Goal: Navigation & Orientation: Find specific page/section

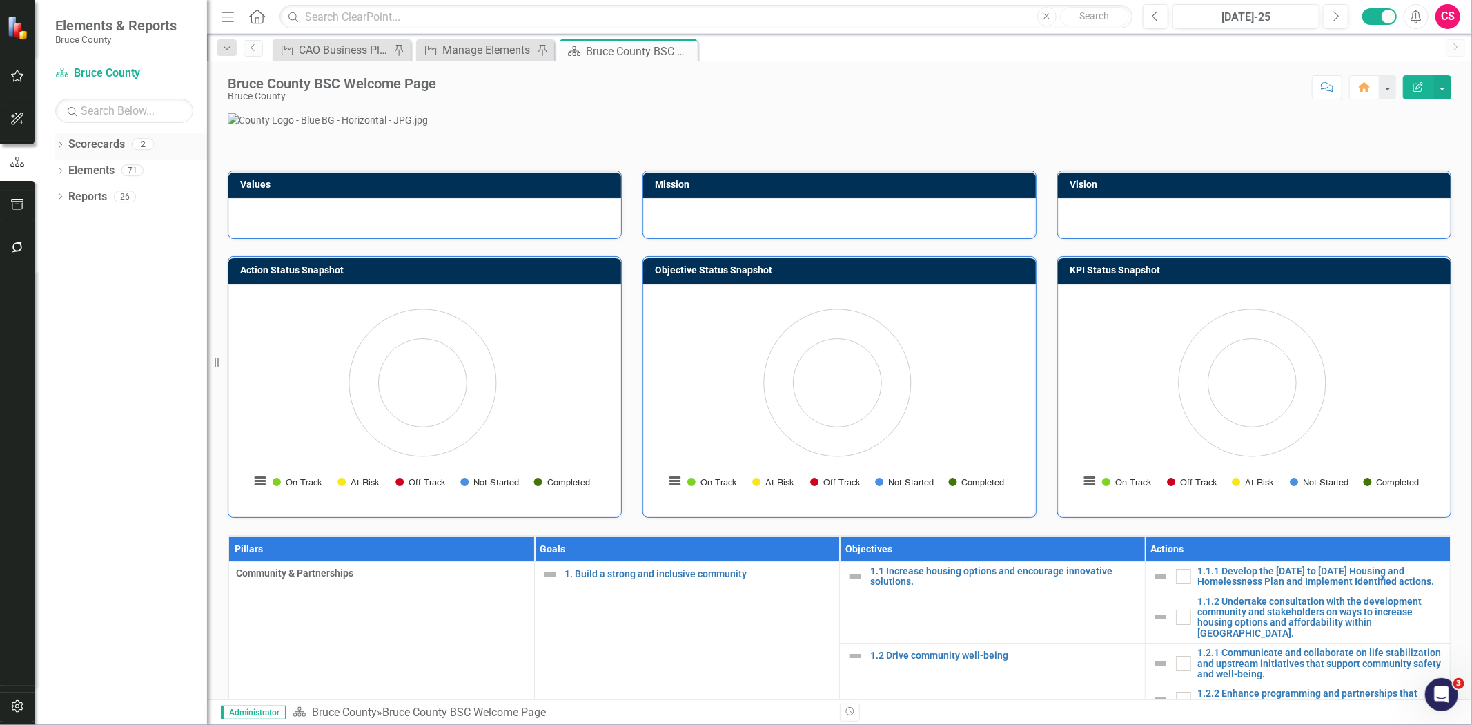
click at [110, 145] on link "Scorecards" at bounding box center [96, 145] width 57 height 16
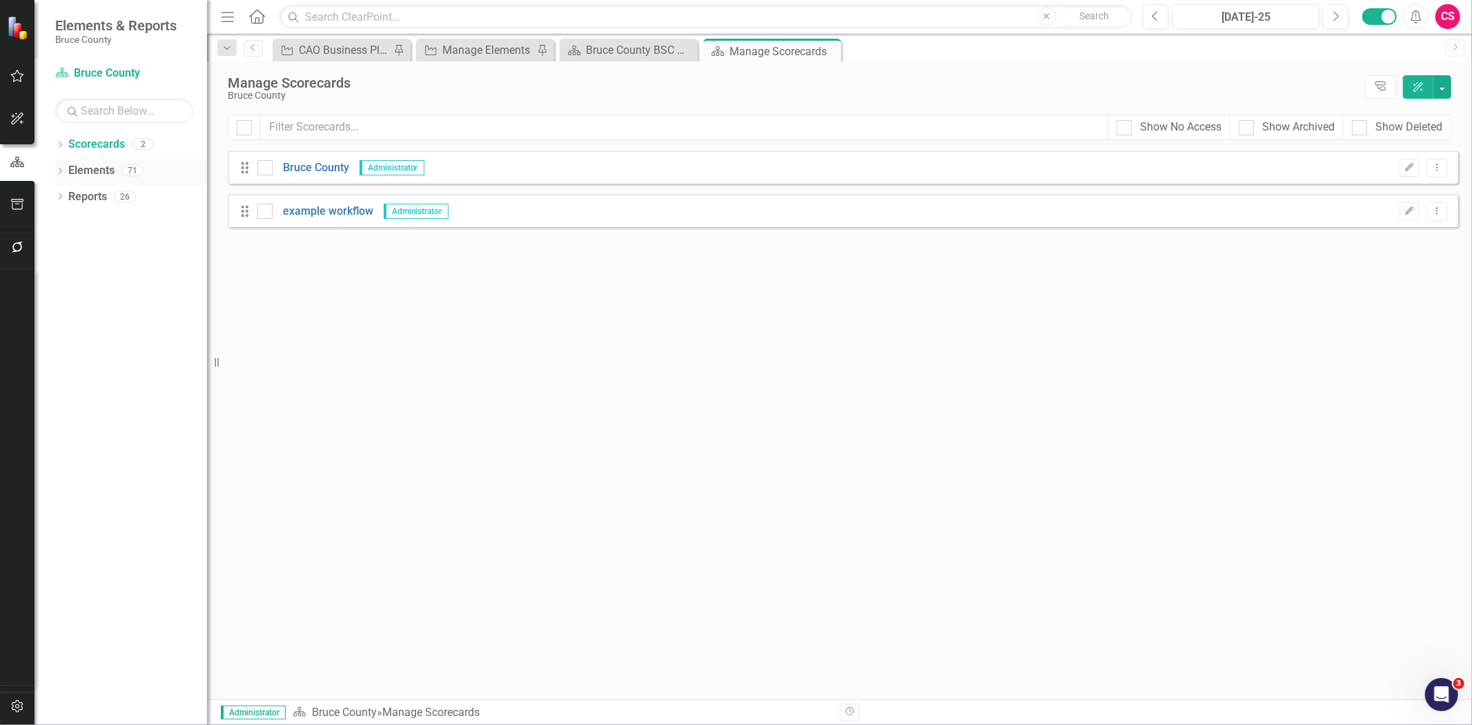
click at [101, 170] on link "Elements" at bounding box center [91, 171] width 46 height 16
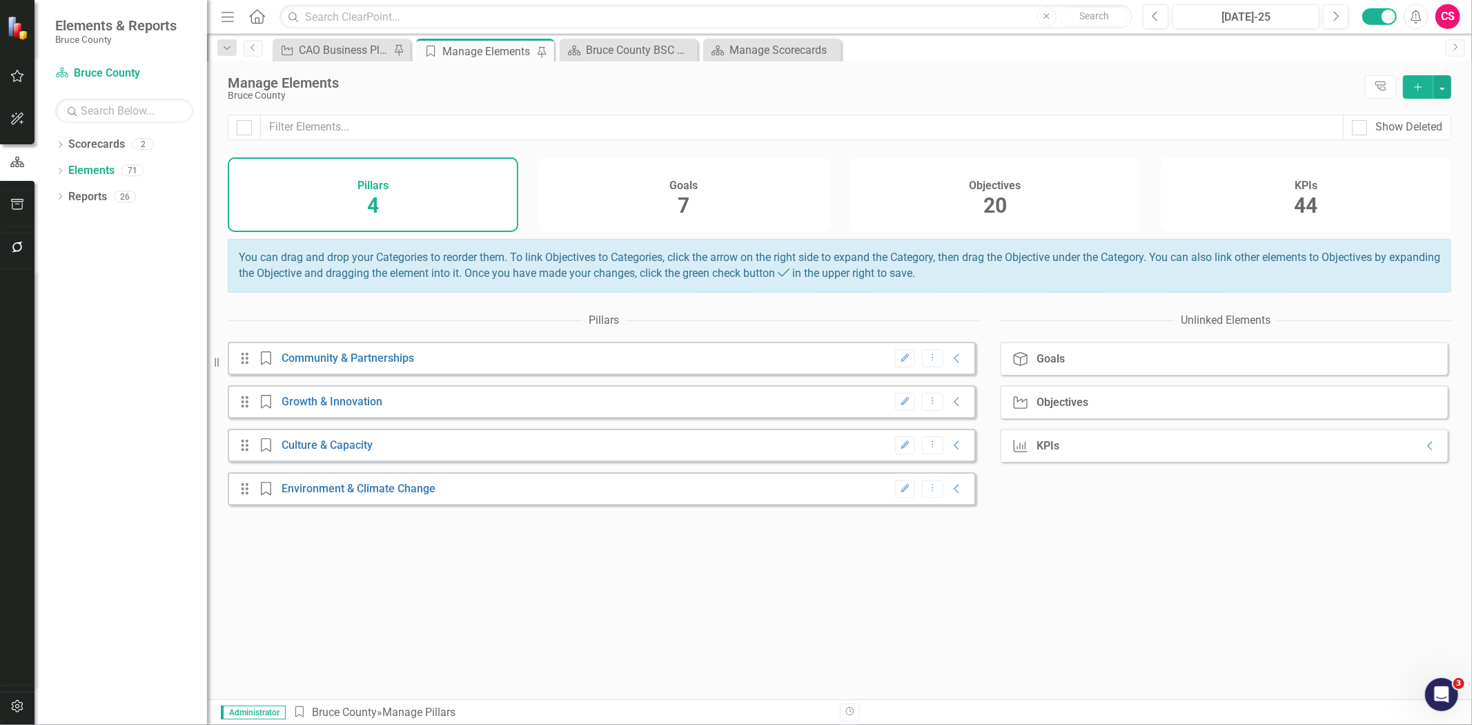
click at [647, 202] on div "Goals 7" at bounding box center [684, 194] width 291 height 75
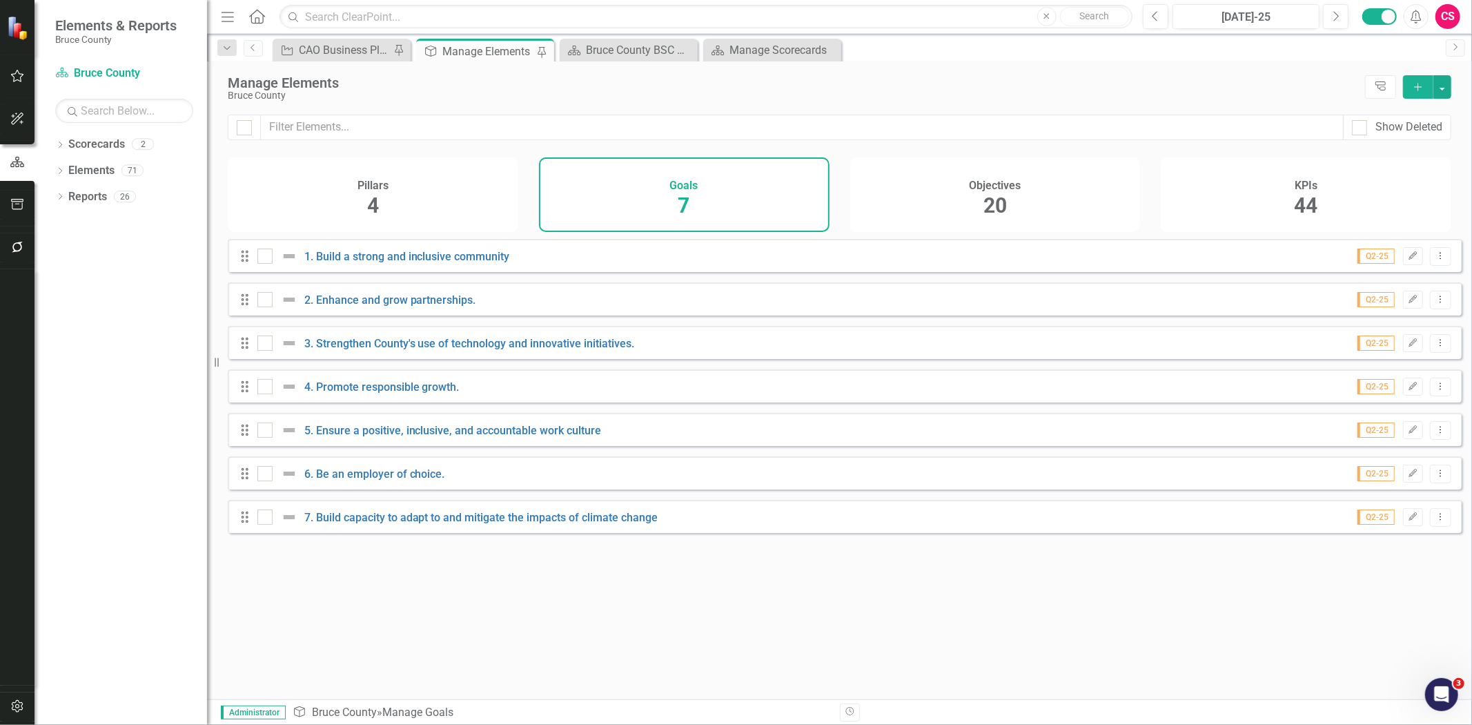
click at [989, 185] on h4 "Objectives" at bounding box center [995, 185] width 52 height 12
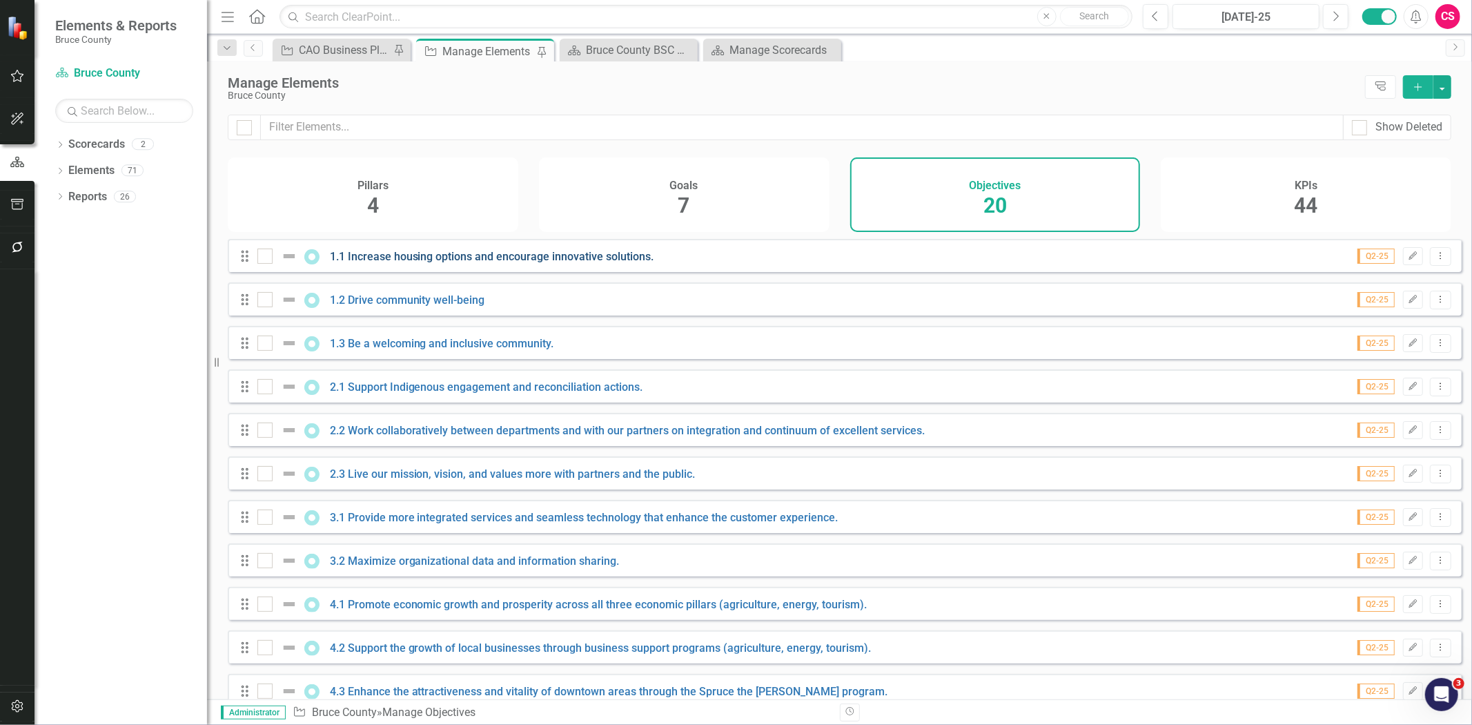
click at [589, 263] on link "1.1 Increase housing options and encourage innovative solutions." at bounding box center [492, 256] width 324 height 13
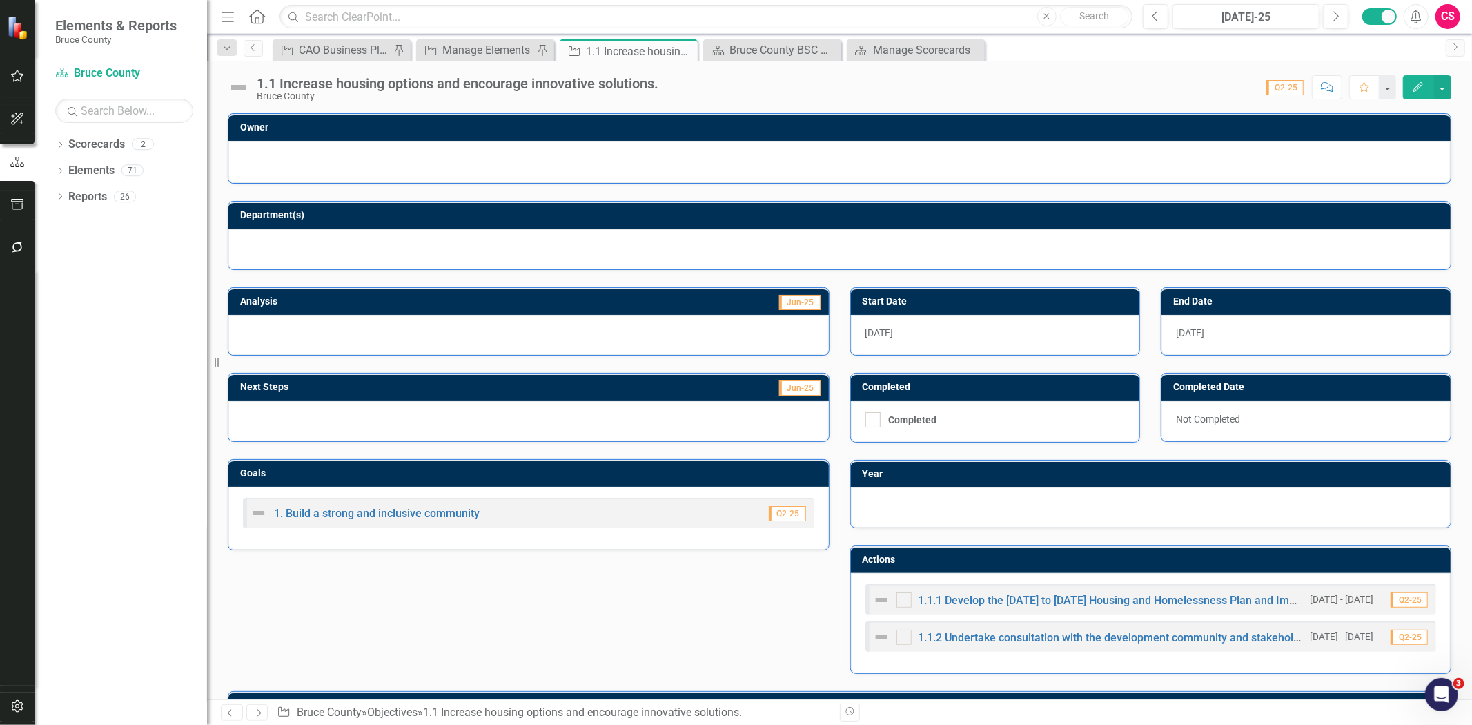
scroll to position [306, 0]
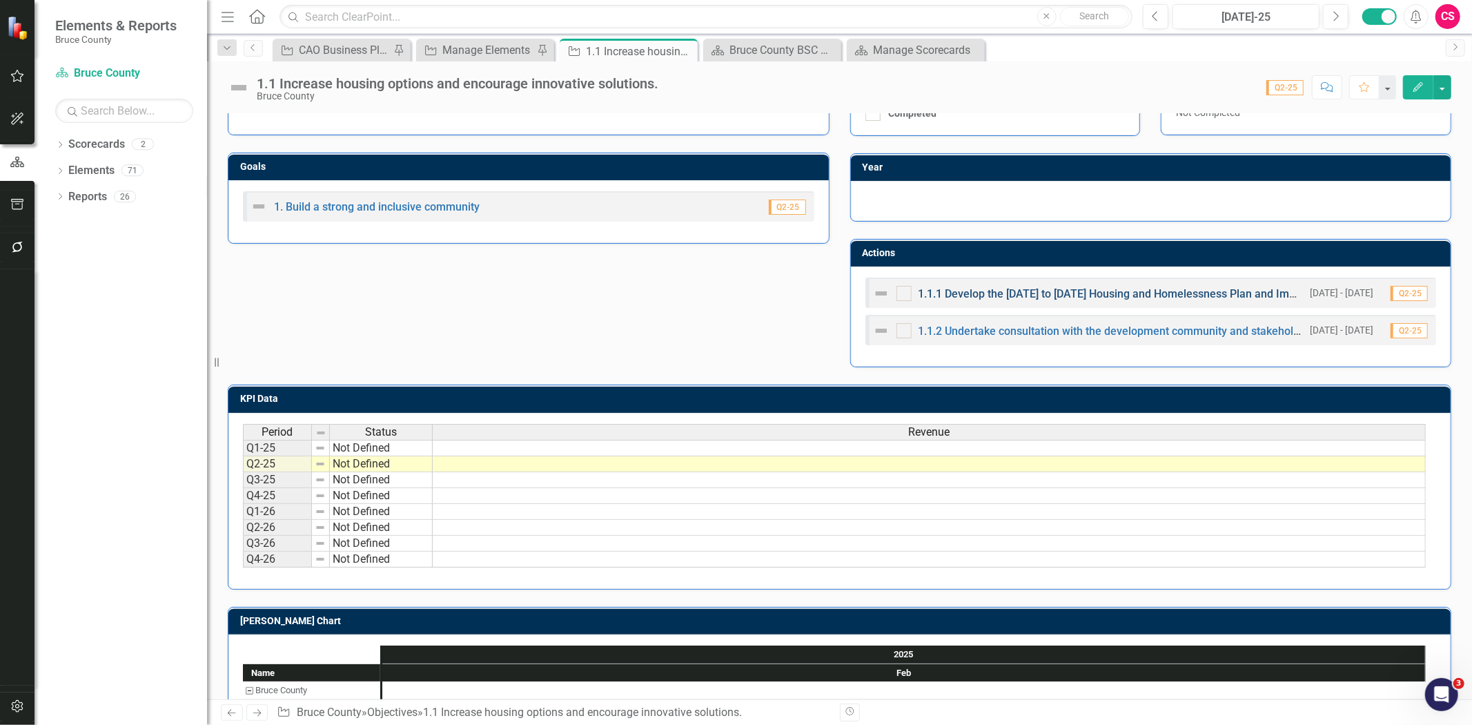
click at [970, 291] on link "1.1.1 Develop the [DATE] to [DATE] Housing and Homelessness Plan and Implement …" at bounding box center [1170, 293] width 503 height 13
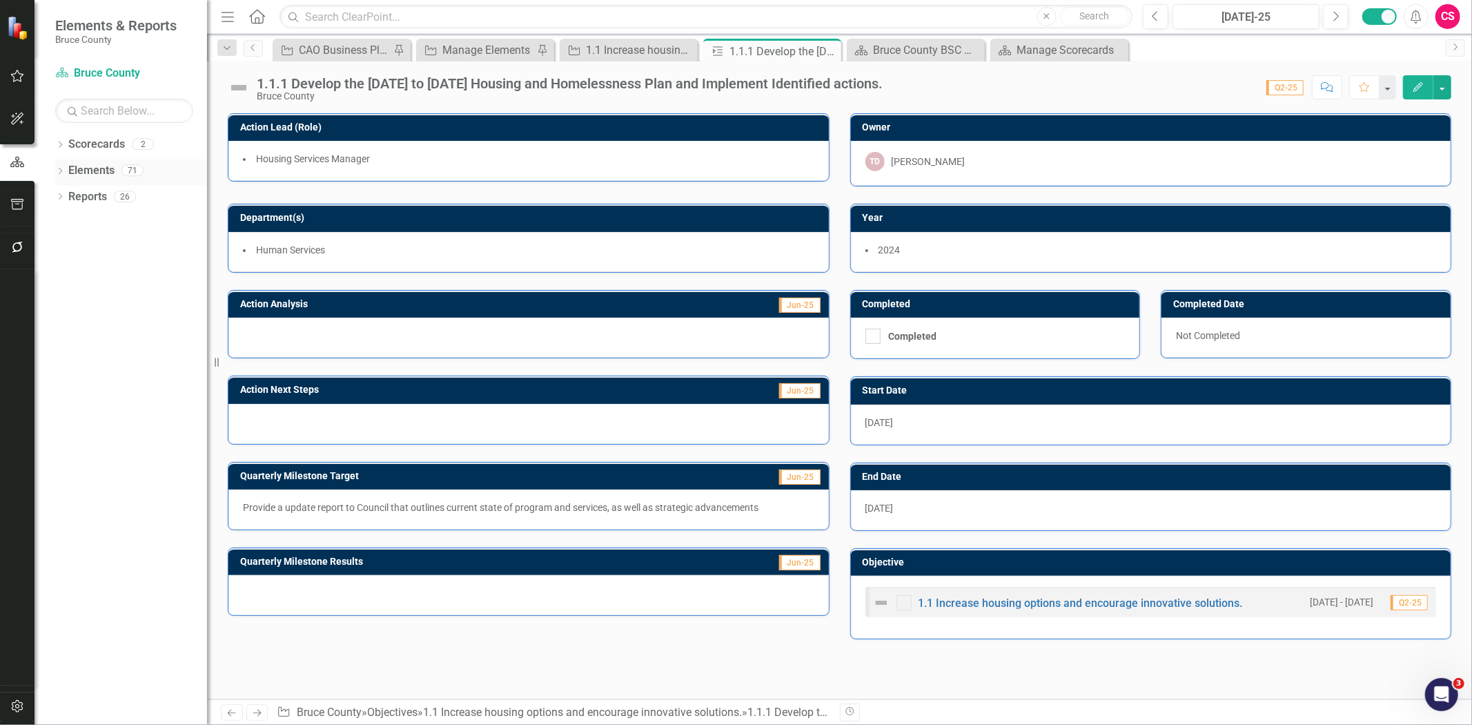
click at [104, 170] on link "Elements" at bounding box center [91, 171] width 46 height 16
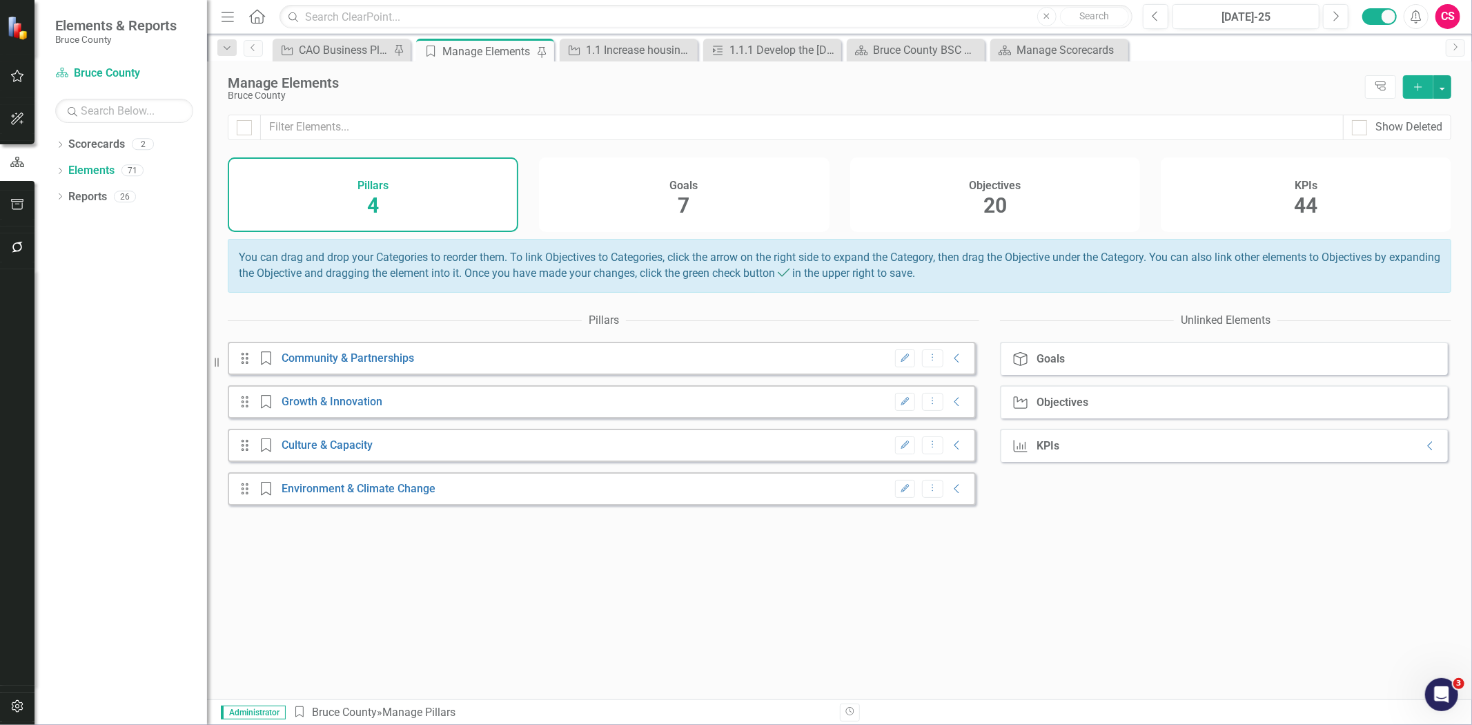
click at [1264, 188] on div "KPIs 44" at bounding box center [1306, 194] width 291 height 75
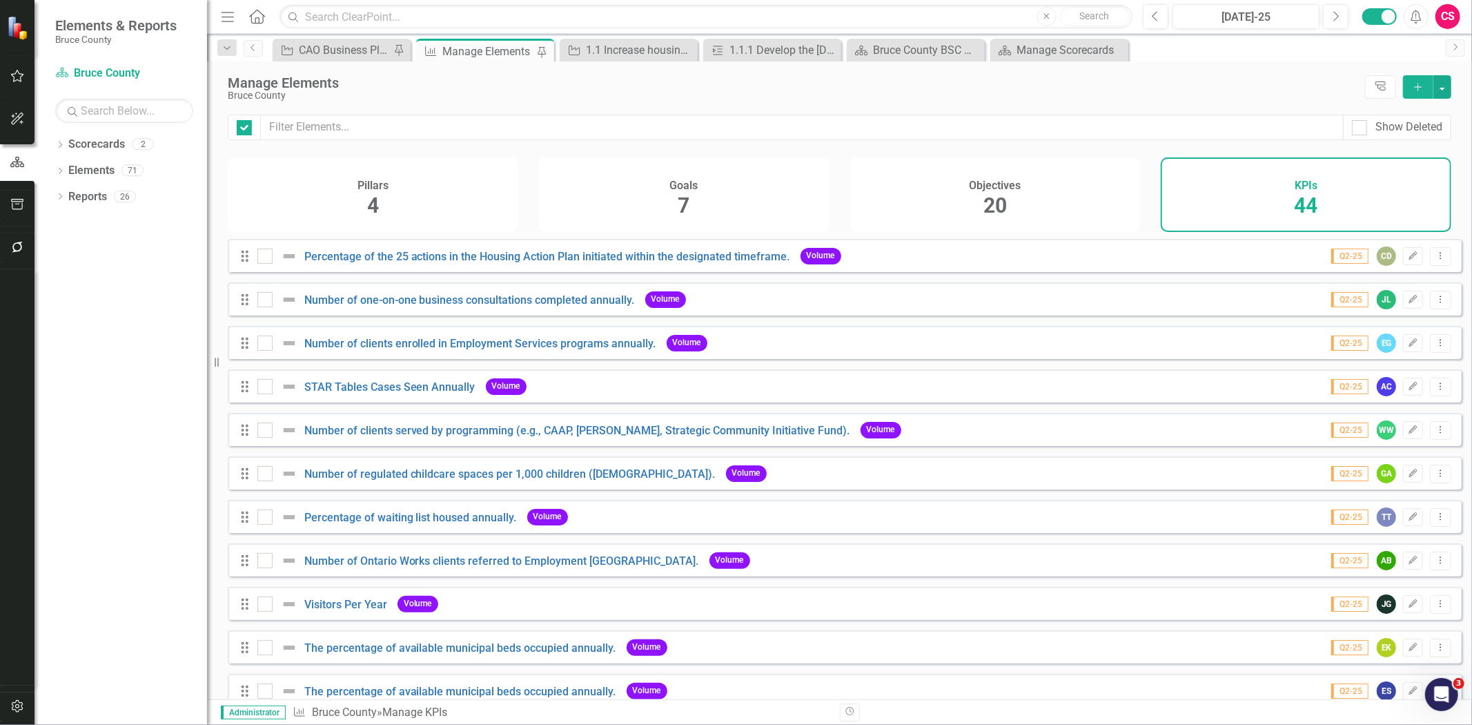
checkbox input "false"
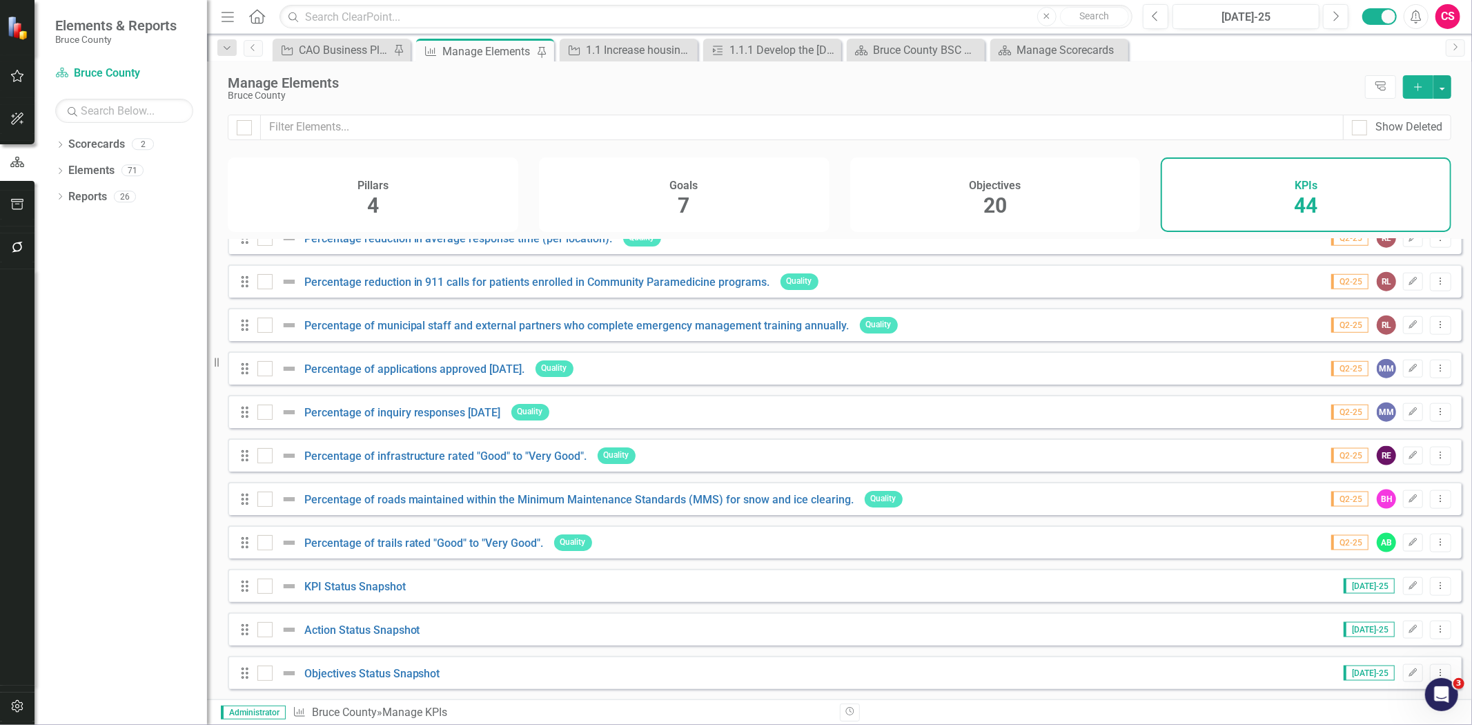
scroll to position [1462, 0]
click at [12, 245] on icon "button" at bounding box center [17, 247] width 14 height 11
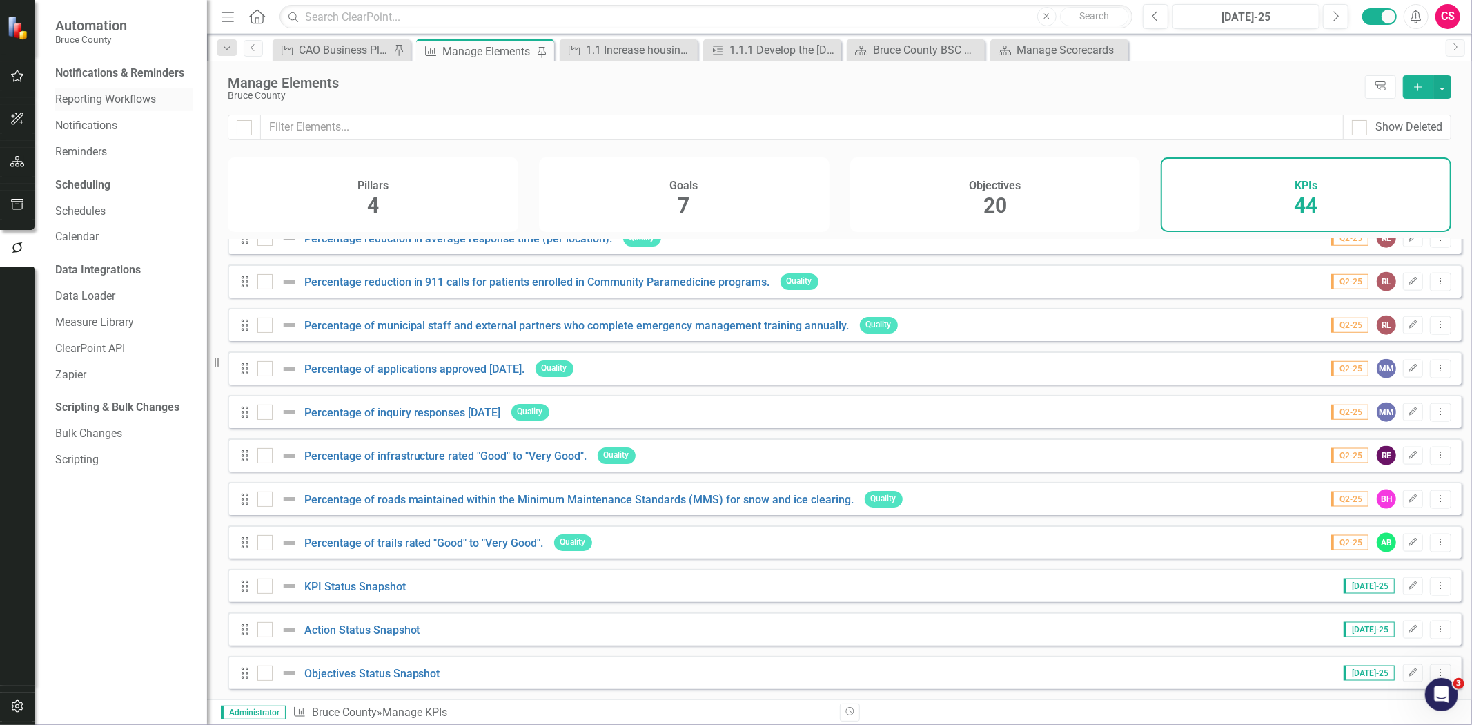
click at [111, 97] on link "Reporting Workflows" at bounding box center [124, 100] width 138 height 16
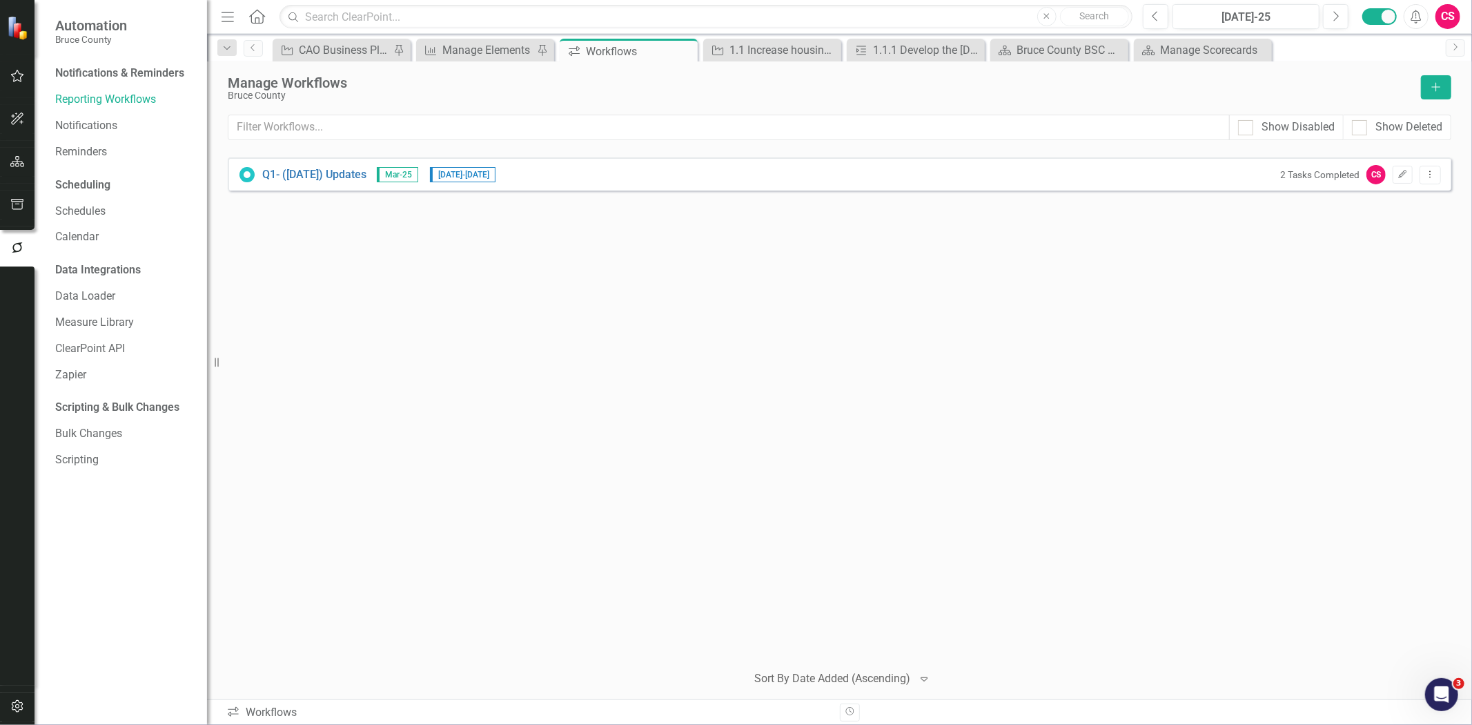
click at [10, 161] on icon "button" at bounding box center [17, 161] width 14 height 11
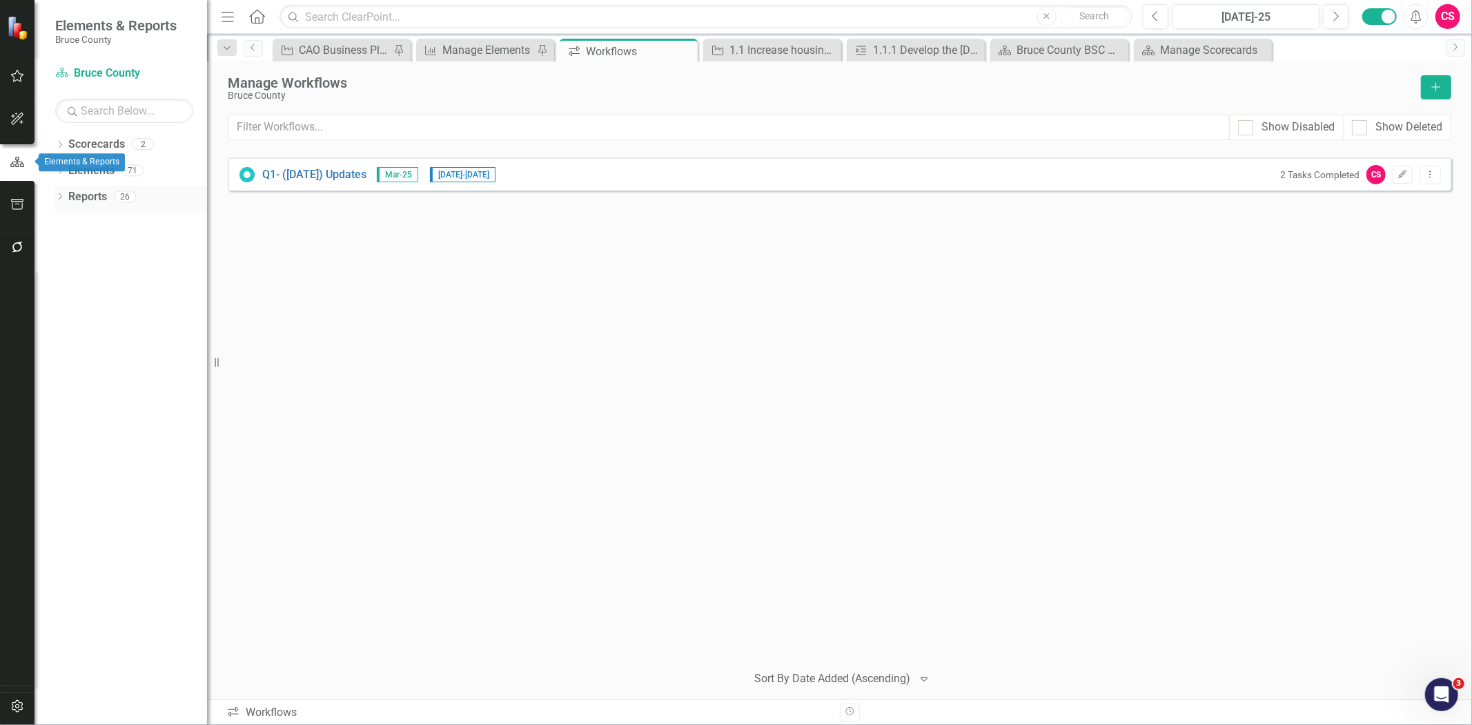
click at [88, 196] on link "Reports" at bounding box center [87, 197] width 39 height 16
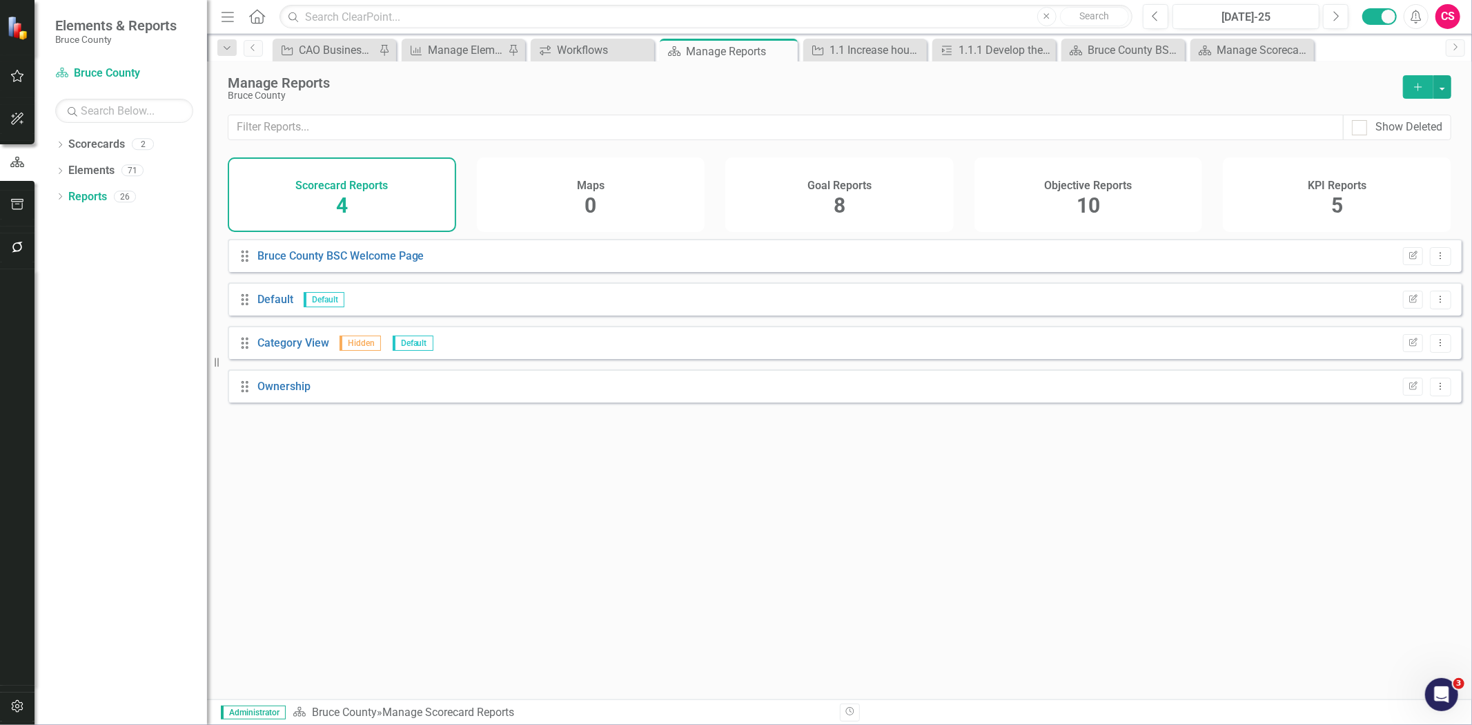
click at [1072, 198] on div "Objective Reports 10" at bounding box center [1088, 194] width 228 height 75
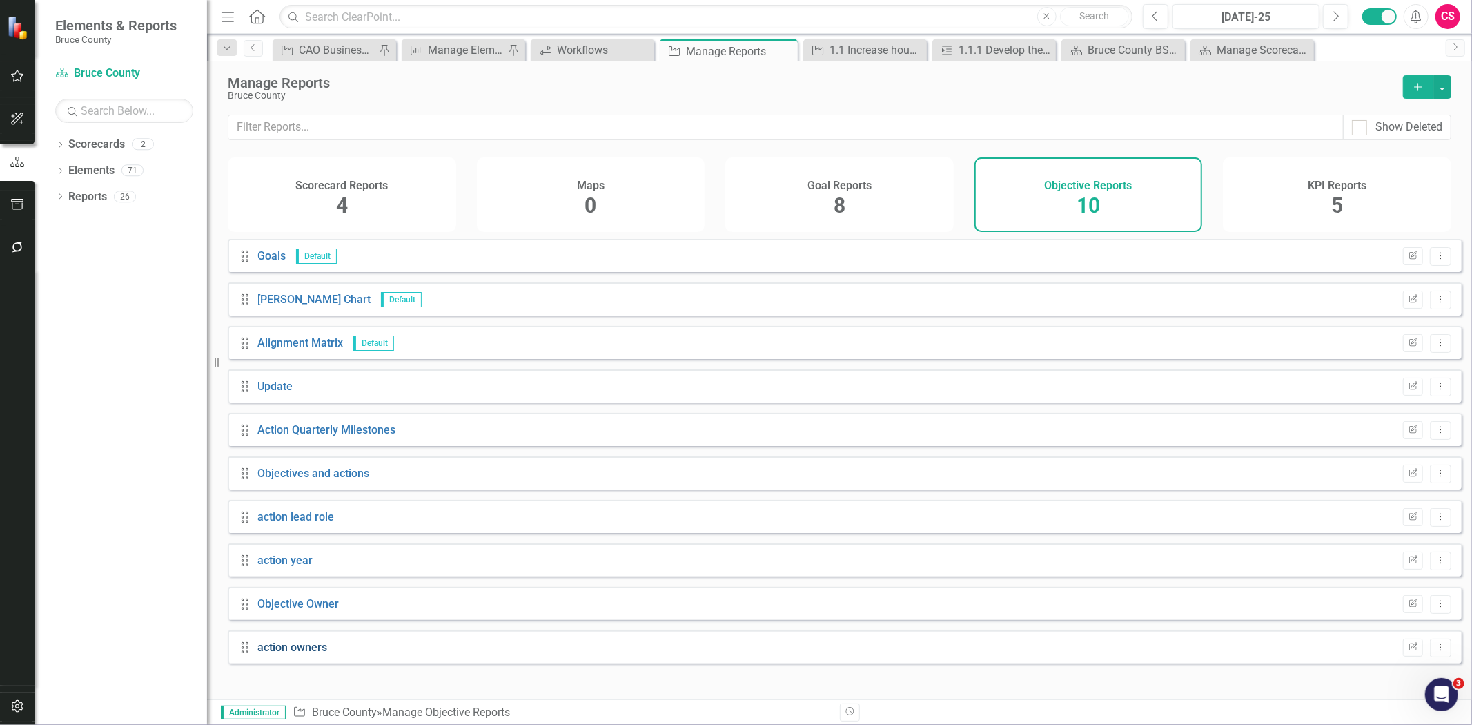
click at [312, 654] on link "action owners" at bounding box center [292, 646] width 70 height 13
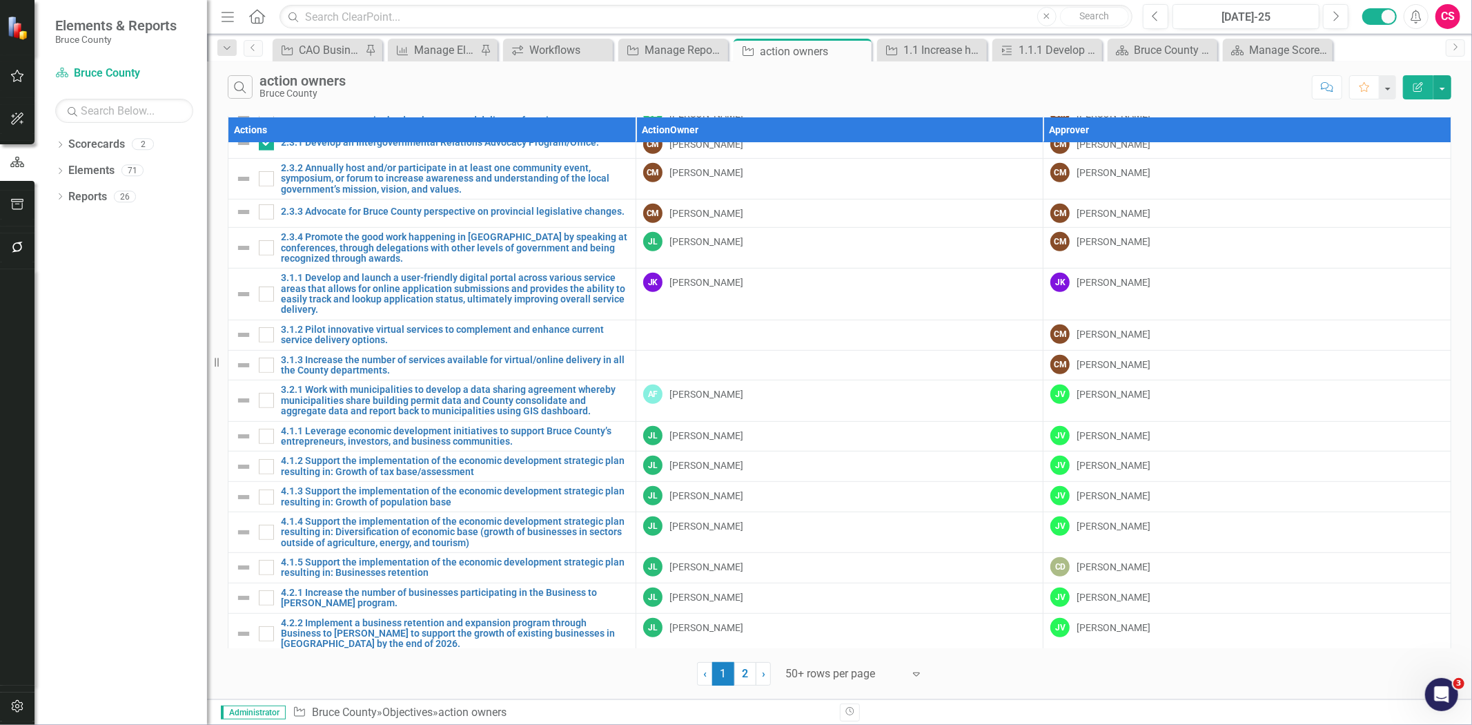
scroll to position [404, 0]
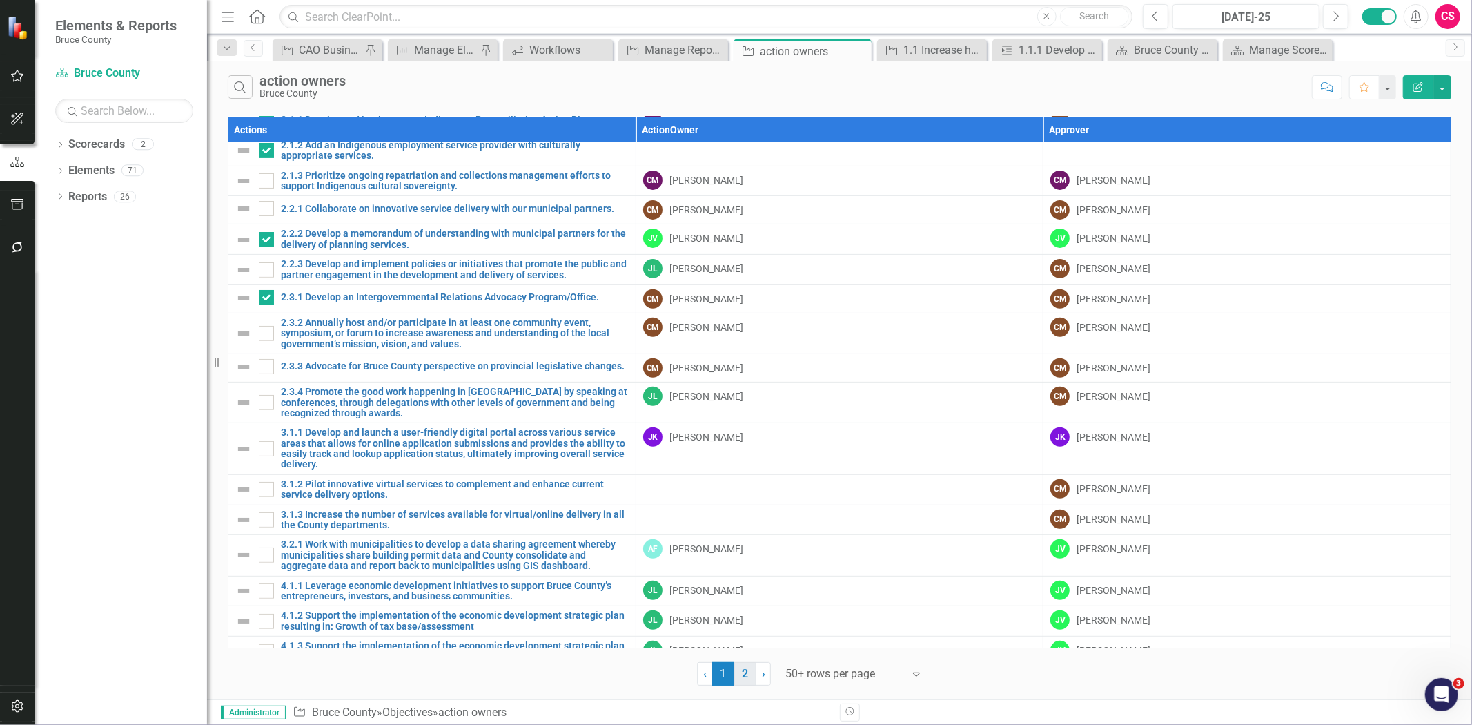
click at [745, 674] on link "2" at bounding box center [745, 673] width 22 height 23
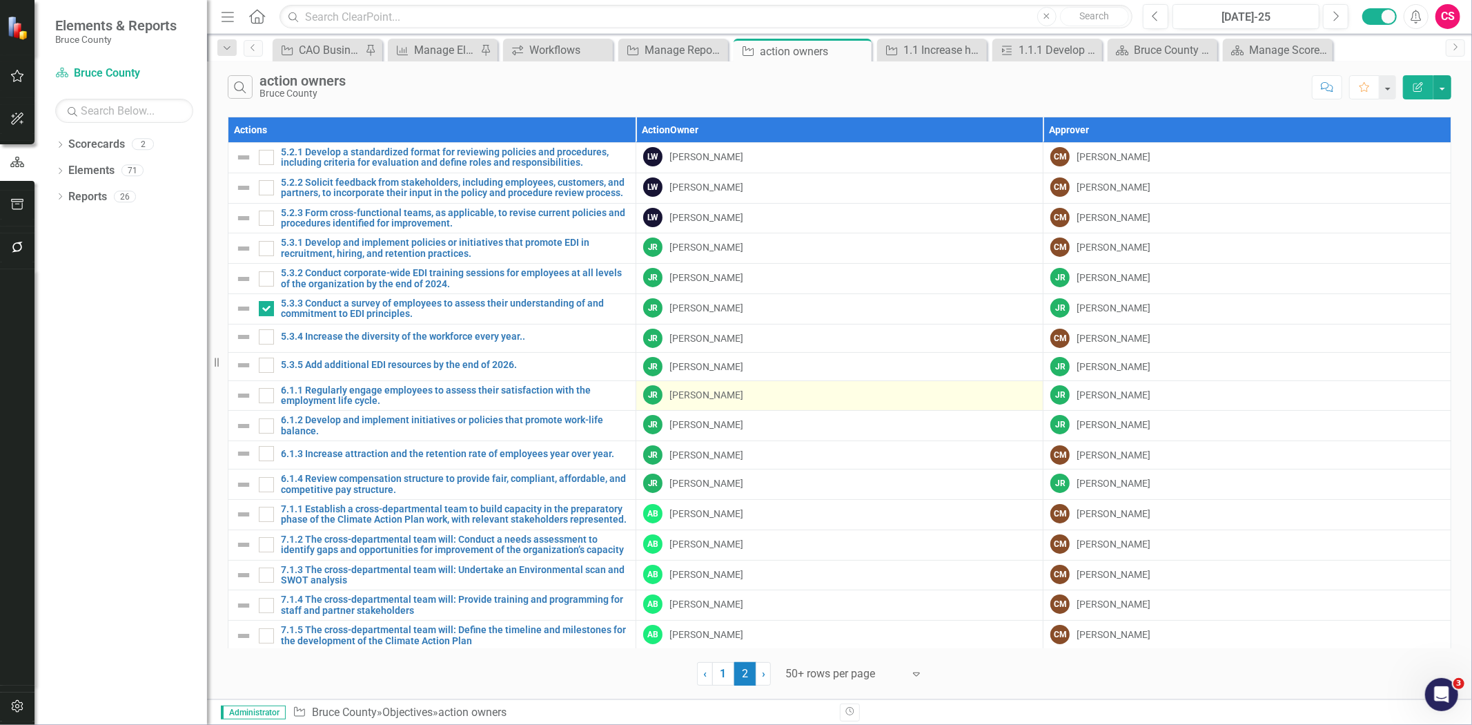
scroll to position [146, 0]
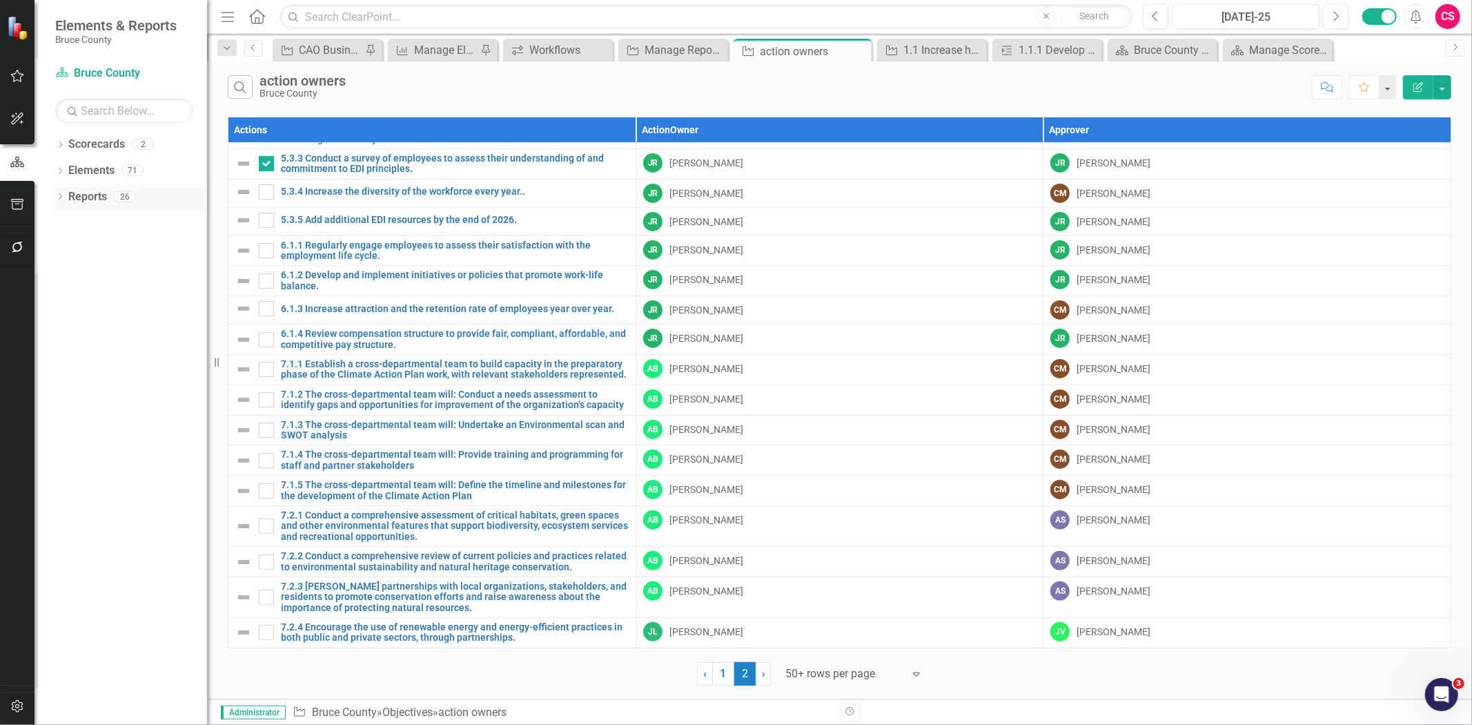
click at [84, 188] on div "Reports" at bounding box center [87, 197] width 39 height 23
click at [90, 193] on link "Reports" at bounding box center [87, 197] width 39 height 16
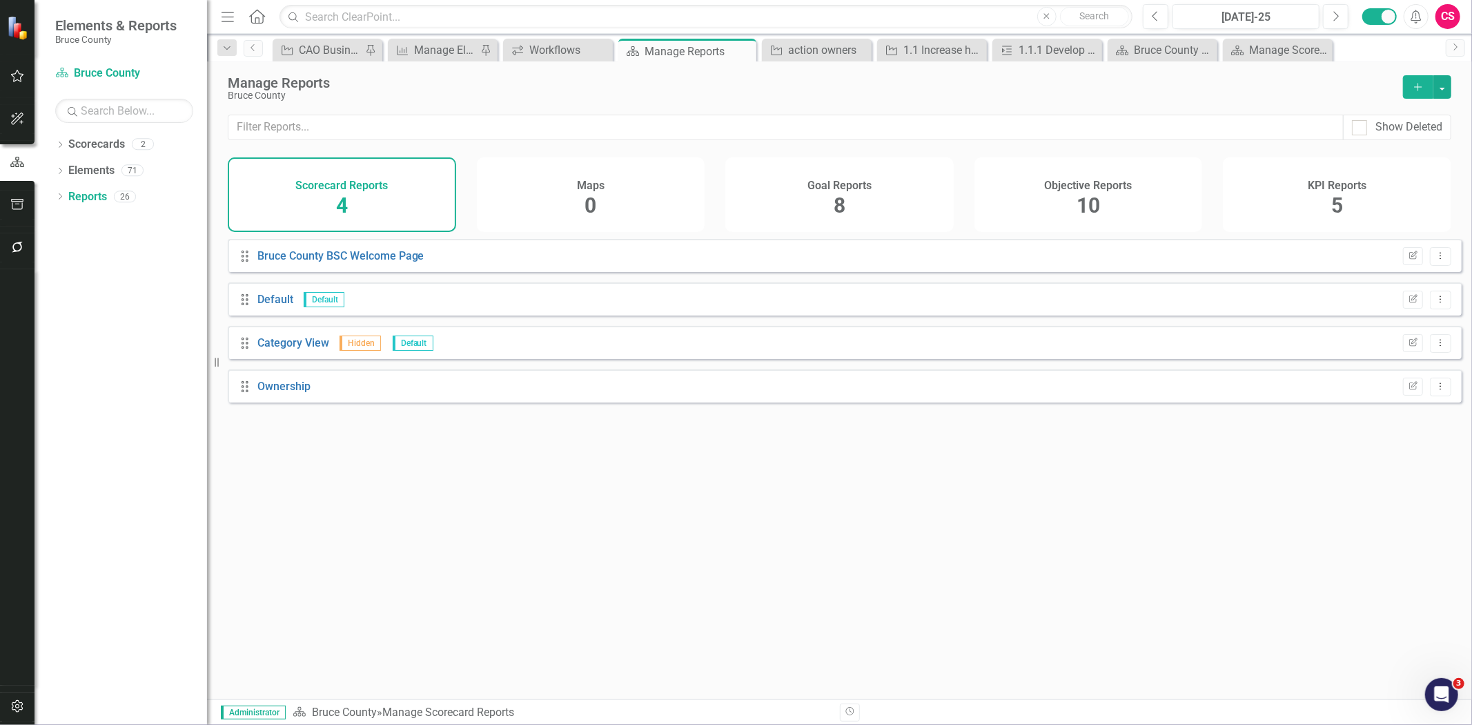
click at [996, 201] on div "Objective Reports 10" at bounding box center [1088, 194] width 228 height 75
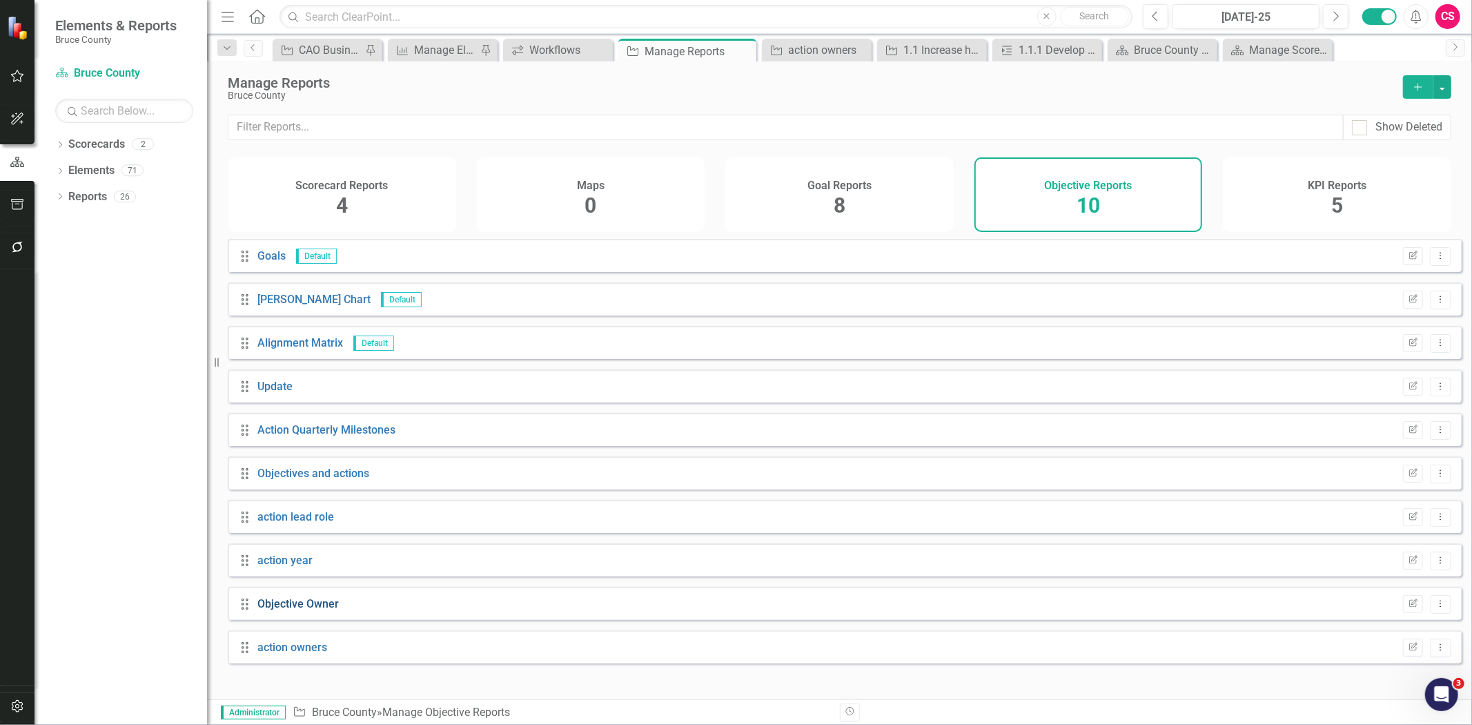
click at [304, 609] on link "Objective Owner" at bounding box center [297, 603] width 81 height 13
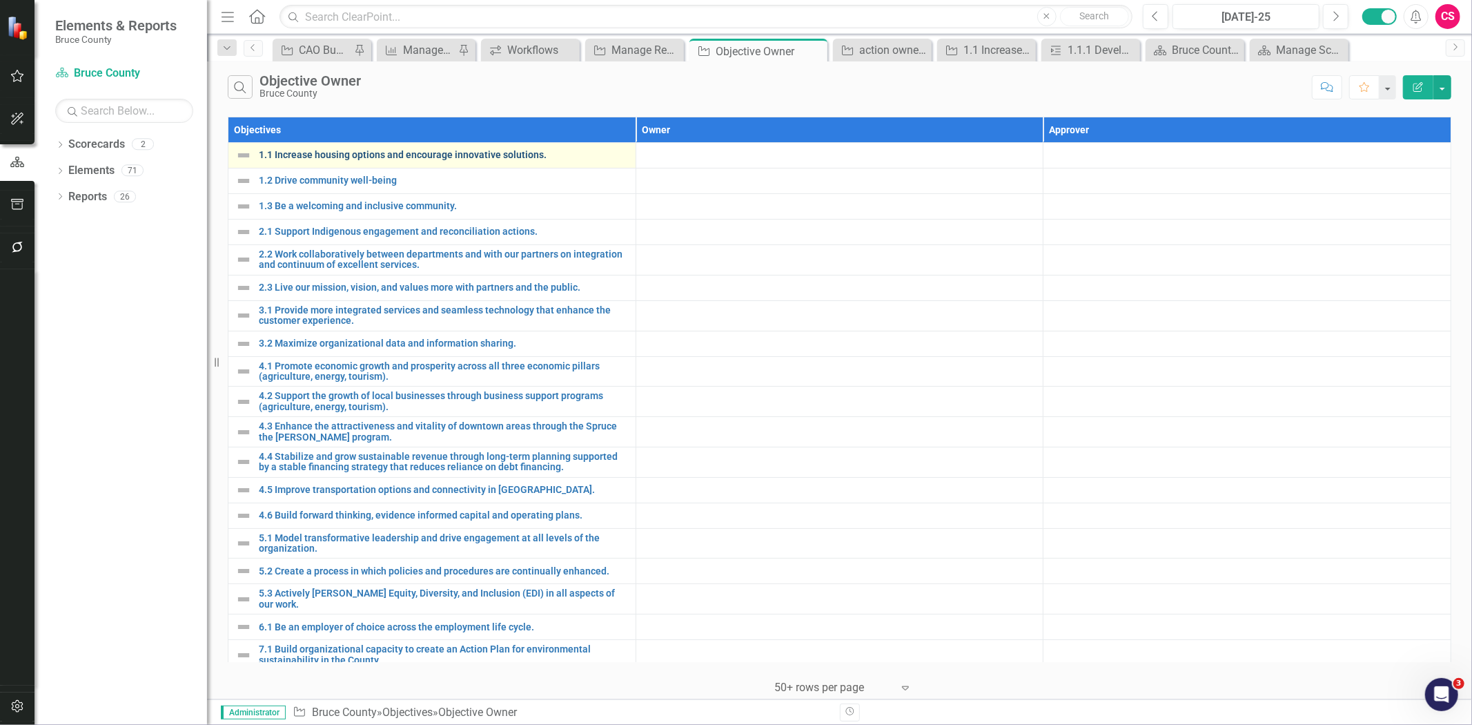
click at [501, 153] on link "1.1 Increase housing options and encourage innovative solutions." at bounding box center [444, 155] width 370 height 10
